Goal: Task Accomplishment & Management: Complete application form

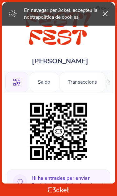
click at [106, 16] on icon at bounding box center [105, 13] width 5 height 5
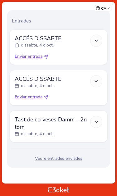
scroll to position [199, 0]
click at [39, 96] on span "Enviar entrada" at bounding box center [29, 97] width 28 height 6
select select "34"
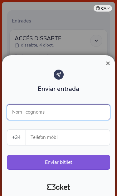
click at [74, 112] on input "Nom i cognoms" at bounding box center [58, 112] width 103 height 16
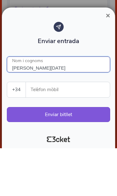
type input "Laia Nadal"
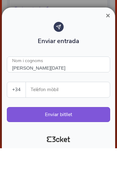
click at [81, 130] on input "Telèfon mòbil" at bounding box center [70, 137] width 79 height 15
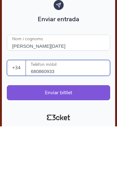
type input "680860933"
click at [75, 155] on button "Enviar bitllet" at bounding box center [58, 162] width 103 height 15
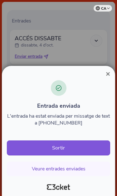
click at [71, 165] on button "Veure entrades enviades" at bounding box center [58, 169] width 103 height 14
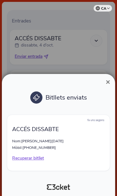
click at [110, 78] on button "×" at bounding box center [108, 81] width 14 height 7
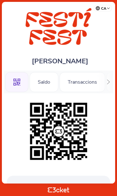
click at [82, 84] on div "Transaccions" at bounding box center [83, 82] width 46 height 20
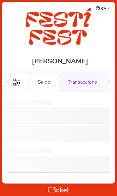
scroll to position [0, 24]
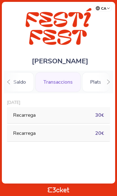
click at [96, 83] on div "Plats" at bounding box center [95, 82] width 27 height 20
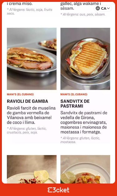
scroll to position [769, 0]
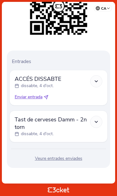
scroll to position [128, 0]
click at [73, 159] on div "Veure entrades enviades" at bounding box center [58, 158] width 98 height 6
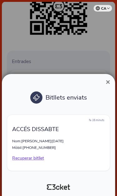
click at [109, 78] on span "×" at bounding box center [108, 82] width 4 height 8
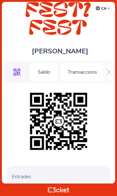
scroll to position [8, 0]
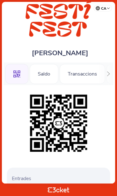
click at [44, 73] on div "Saldo" at bounding box center [44, 74] width 29 height 20
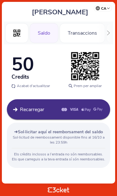
scroll to position [58, 0]
click at [90, 27] on div "Transaccions" at bounding box center [83, 33] width 46 height 20
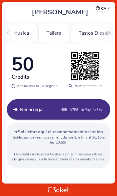
scroll to position [0, 130]
click at [59, 27] on div "Tallers" at bounding box center [53, 33] width 31 height 20
click at [96, 26] on div "Tastos Dissabte" at bounding box center [96, 33] width 52 height 20
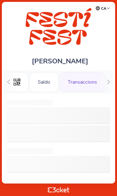
scroll to position [0, 24]
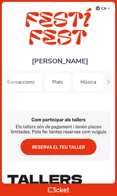
scroll to position [0, 0]
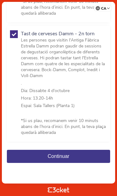
scroll to position [435, 0]
click at [71, 153] on button "Continuar" at bounding box center [58, 156] width 103 height 13
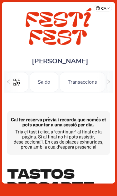
scroll to position [0, 62]
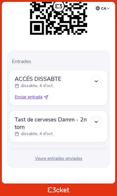
scroll to position [128, 0]
click at [99, 118] on div at bounding box center [96, 122] width 12 height 12
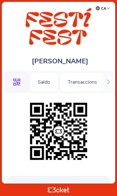
scroll to position [0, 0]
click at [109, 81] on icon at bounding box center [108, 82] width 5 height 5
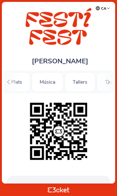
click at [110, 81] on icon at bounding box center [108, 82] width 5 height 5
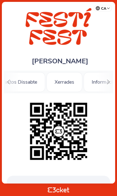
scroll to position [0, 207]
click at [112, 81] on div at bounding box center [109, 82] width 10 height 23
click at [91, 85] on div "Informació" at bounding box center [92, 82] width 40 height 20
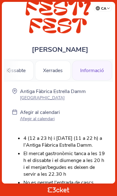
scroll to position [11, 0]
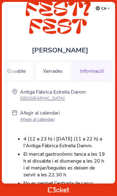
click at [45, 120] on p "Afegir al calendari" at bounding box center [40, 119] width 40 height 6
